Goal: Task Accomplishment & Management: Complete application form

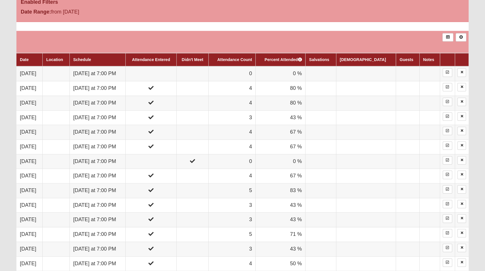
scroll to position [317, 0]
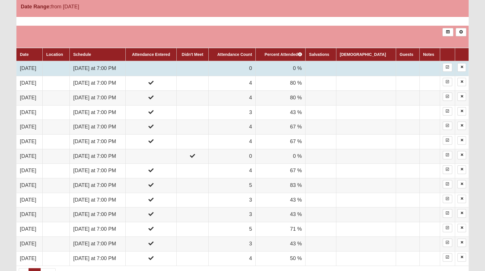
click at [173, 70] on td at bounding box center [151, 68] width 51 height 15
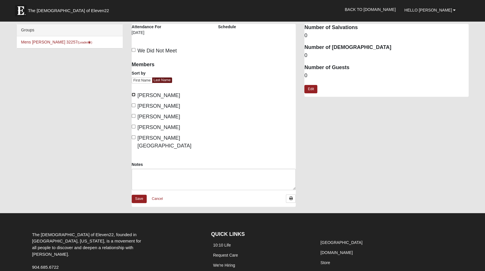
click at [135, 94] on input "Laing, Mark" at bounding box center [134, 95] width 4 height 4
checkbox input "true"
click at [135, 116] on input "Ross, AJ" at bounding box center [134, 116] width 4 height 4
checkbox input "false"
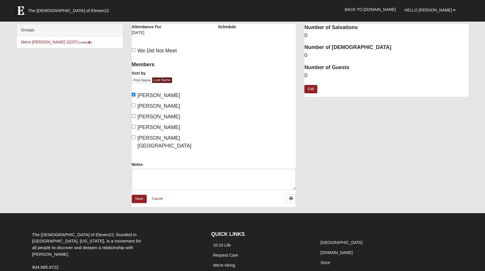
click at [135, 126] on label "Wilson, Craig" at bounding box center [156, 128] width 48 height 8
click at [135, 126] on input "Wilson, Craig" at bounding box center [134, 127] width 4 height 4
checkbox input "true"
click at [134, 116] on input "Ross, AJ" at bounding box center [134, 116] width 4 height 4
checkbox input "true"
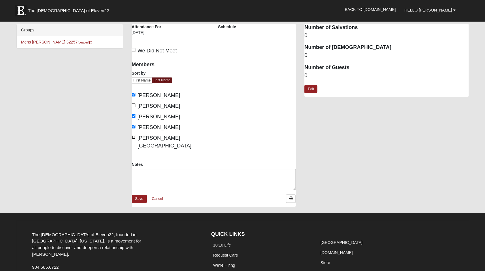
click at [134, 138] on input "Wright, Austin" at bounding box center [134, 137] width 4 height 4
checkbox input "true"
click at [139, 195] on link "Save" at bounding box center [139, 199] width 15 height 8
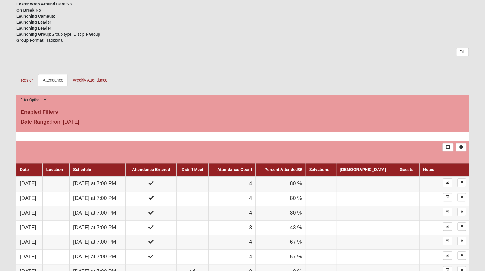
scroll to position [259, 0]
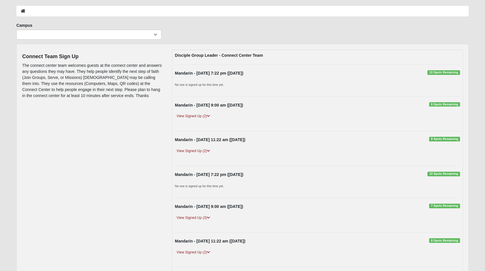
scroll to position [29, 0]
